Goal: Task Accomplishment & Management: Use online tool/utility

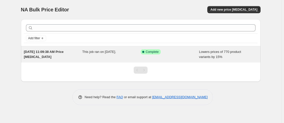
click at [110, 57] on div "This job ran on [DATE]." at bounding box center [111, 54] width 59 height 10
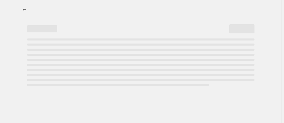
select select "percentage"
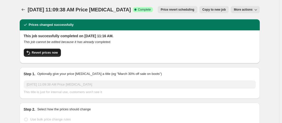
click at [34, 54] on span "Revert prices now" at bounding box center [45, 52] width 26 height 4
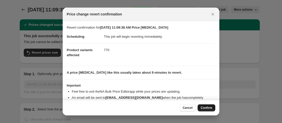
click at [210, 106] on span "Confirm" at bounding box center [206, 108] width 12 height 4
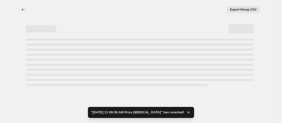
select select "percentage"
